Goal: Information Seeking & Learning: Learn about a topic

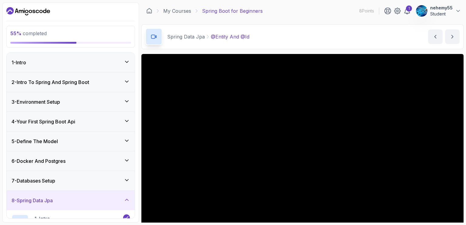
scroll to position [49, 0]
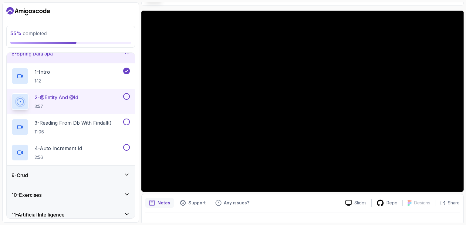
scroll to position [149, 0]
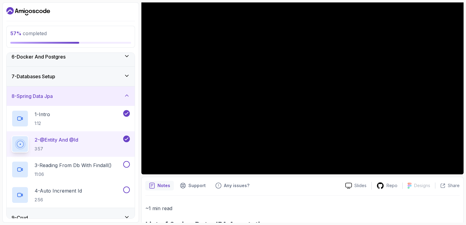
scroll to position [59, 0]
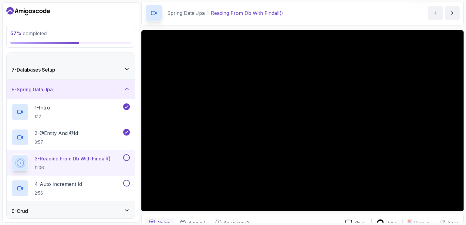
scroll to position [23, 0]
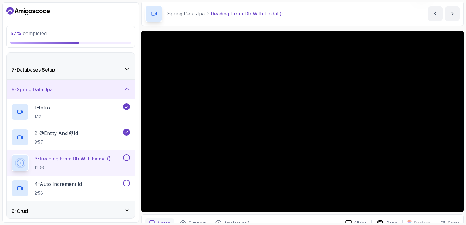
click at [32, 2] on div "57 % completed 1 - Intro 2 - Intro To Spring And Spring Boot 3 - Environment Se…" at bounding box center [70, 112] width 137 height 220
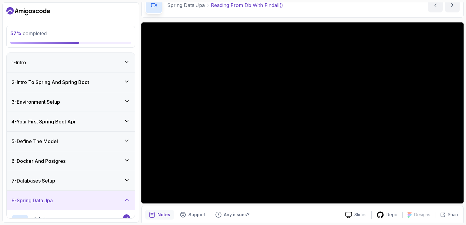
scroll to position [33, 0]
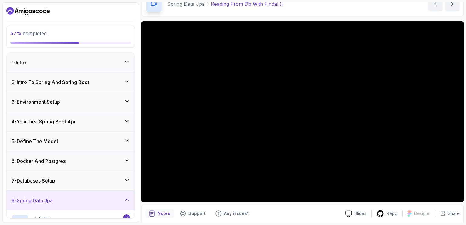
click at [105, 179] on div "7 - Databases Setup" at bounding box center [71, 180] width 118 height 7
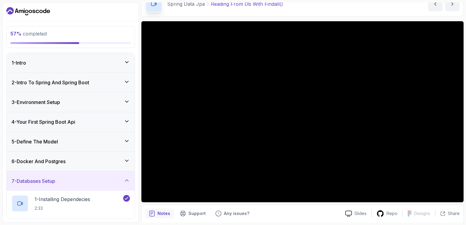
click at [117, 145] on div "5 - Define The Model" at bounding box center [71, 141] width 128 height 19
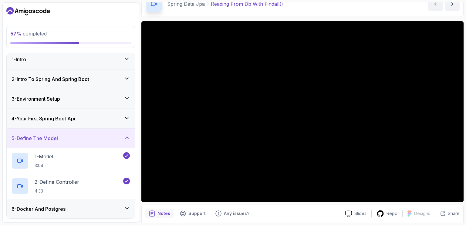
scroll to position [5, 0]
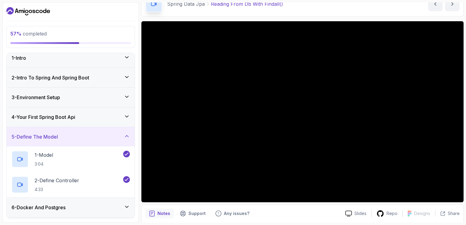
click at [116, 144] on div "5 - Define The Model" at bounding box center [71, 136] width 128 height 19
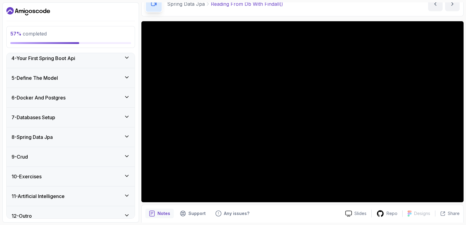
scroll to position [69, 0]
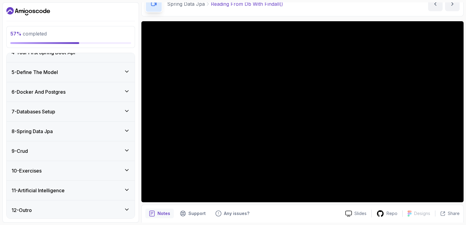
click at [97, 128] on div "8 - Spring Data Jpa" at bounding box center [71, 131] width 118 height 7
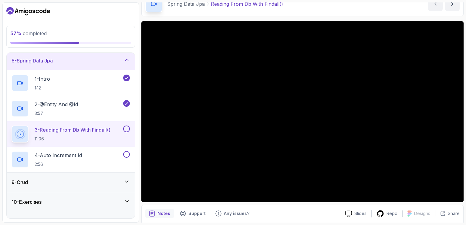
scroll to position [141, 0]
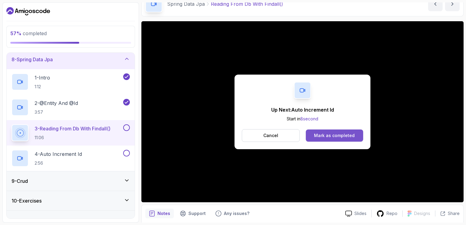
click at [347, 135] on div "Mark as completed" at bounding box center [334, 136] width 41 height 6
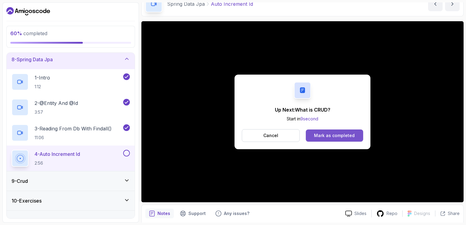
click at [330, 136] on div "Mark as completed" at bounding box center [334, 136] width 41 height 6
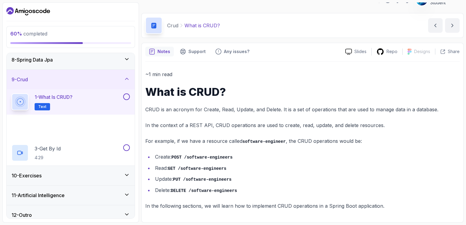
scroll to position [10, 0]
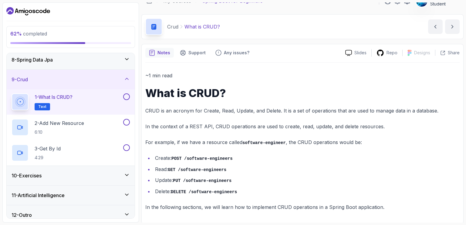
click at [127, 96] on button at bounding box center [126, 96] width 7 height 7
click at [118, 125] on div "2 - Add New Resource 6:10" at bounding box center [67, 127] width 110 height 17
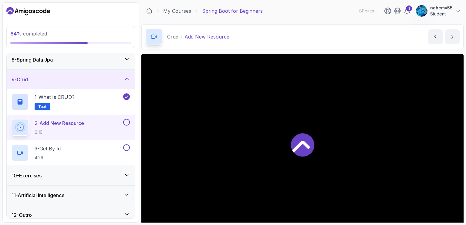
click at [273, 157] on div at bounding box center [302, 144] width 322 height 181
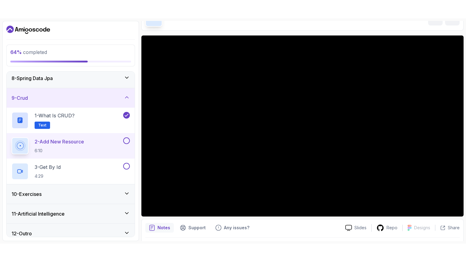
scroll to position [46, 0]
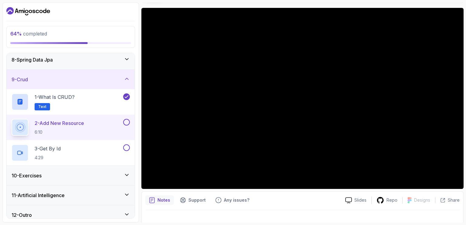
drag, startPoint x: 342, startPoint y: 195, endPoint x: 349, endPoint y: 195, distance: 6.1
click at [342, 195] on div "Slides Repo Designs Design not available Share" at bounding box center [399, 200] width 119 height 10
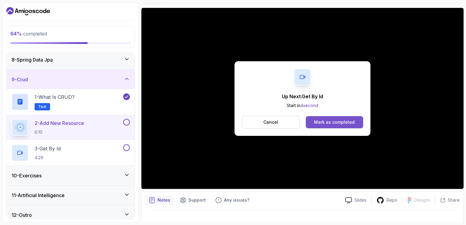
click at [323, 116] on button "Mark as completed" at bounding box center [334, 122] width 57 height 12
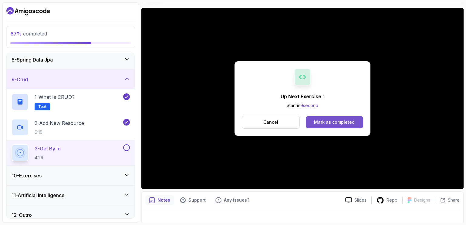
click at [327, 120] on div "Mark as completed" at bounding box center [334, 122] width 41 height 6
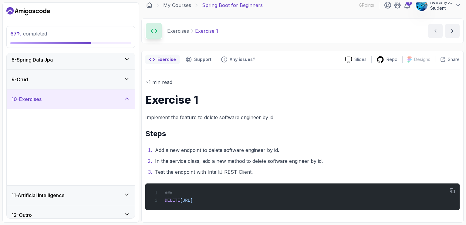
scroll to position [3, 0]
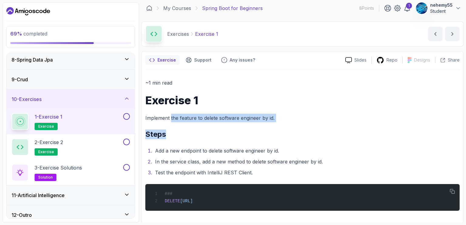
drag, startPoint x: 170, startPoint y: 121, endPoint x: 275, endPoint y: 127, distance: 105.4
click at [275, 127] on div "~1 min read Exercise 1 Implement the feature to delete software engineer by id.…" at bounding box center [302, 145] width 314 height 132
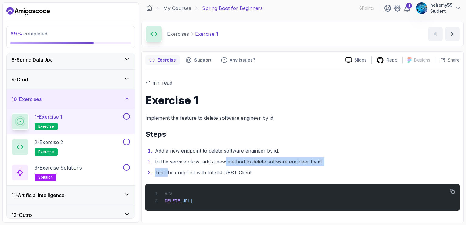
drag, startPoint x: 167, startPoint y: 170, endPoint x: 224, endPoint y: 158, distance: 57.4
click at [224, 158] on ol "Add a new endpoint to delete software engineer by id. In the service class, add…" at bounding box center [302, 162] width 314 height 30
click at [260, 174] on li "Test the endpoint with IntelliJ REST Client." at bounding box center [306, 172] width 306 height 8
click at [88, 151] on div "2 - Exercise 2 exercise" at bounding box center [67, 147] width 110 height 17
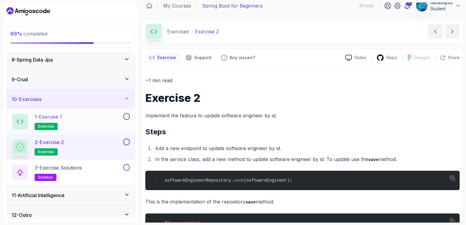
click at [105, 114] on div "1 - Exercise 1 exercise" at bounding box center [67, 121] width 110 height 17
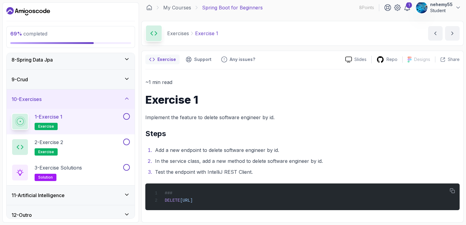
scroll to position [3, 0]
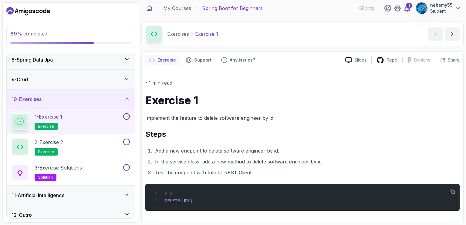
click at [405, 10] on icon at bounding box center [407, 8] width 5 height 6
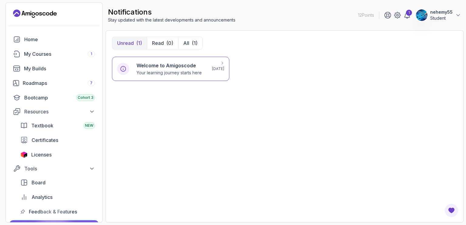
click at [175, 76] on div "Welcome to Amigoscode Your learning journey starts here 3 days ago" at bounding box center [170, 69] width 117 height 24
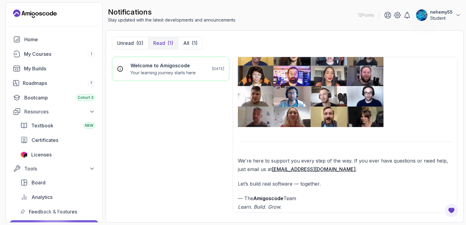
scroll to position [508, 0]
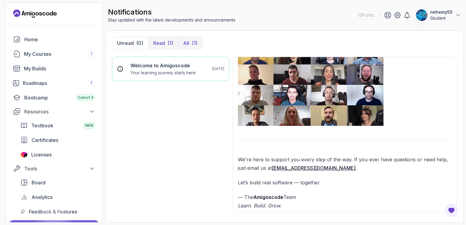
click at [191, 42] on button "All (1)" at bounding box center [190, 43] width 24 height 12
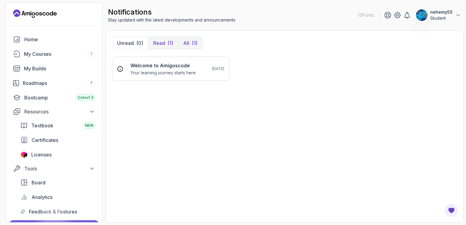
click at [156, 45] on p "Read" at bounding box center [159, 42] width 12 height 7
click at [189, 40] on button "All (1)" at bounding box center [190, 43] width 24 height 12
click at [221, 65] on div "Welcome to Amigoscode Your learning journey starts here 3 days ago" at bounding box center [170, 69] width 107 height 14
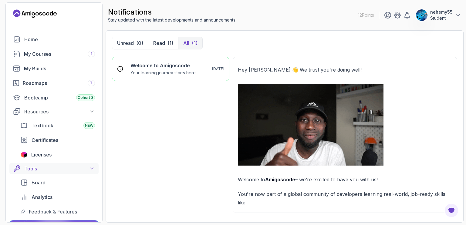
click at [93, 170] on icon at bounding box center [92, 169] width 6 height 6
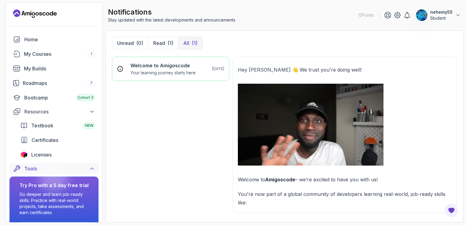
click at [93, 170] on icon at bounding box center [92, 169] width 6 height 6
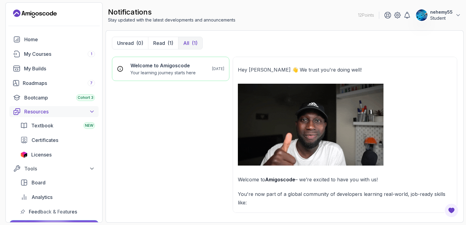
click at [88, 110] on div "Resources" at bounding box center [59, 111] width 71 height 7
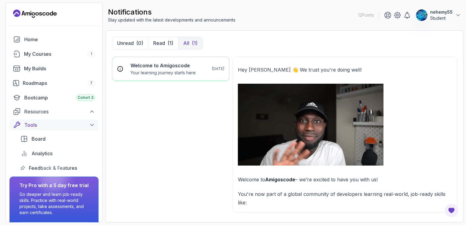
click at [89, 126] on icon at bounding box center [92, 125] width 6 height 6
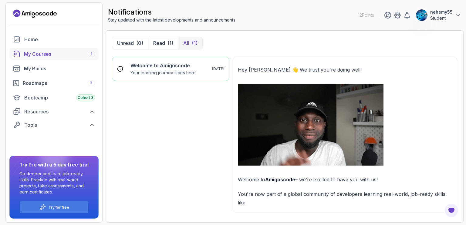
click at [72, 57] on div "My Courses 1" at bounding box center [59, 53] width 71 height 7
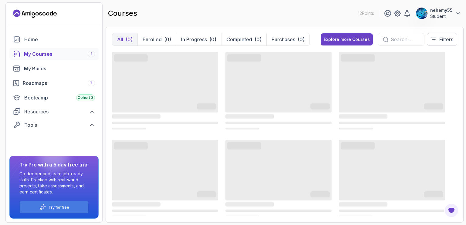
click at [22, 52] on link "My Courses 1" at bounding box center [53, 54] width 89 height 12
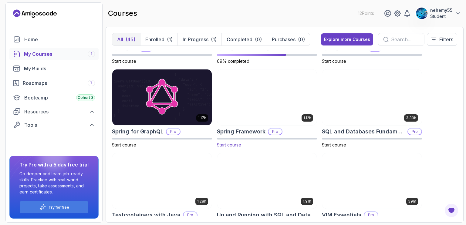
scroll to position [1091, 0]
